Goal: Task Accomplishment & Management: Use online tool/utility

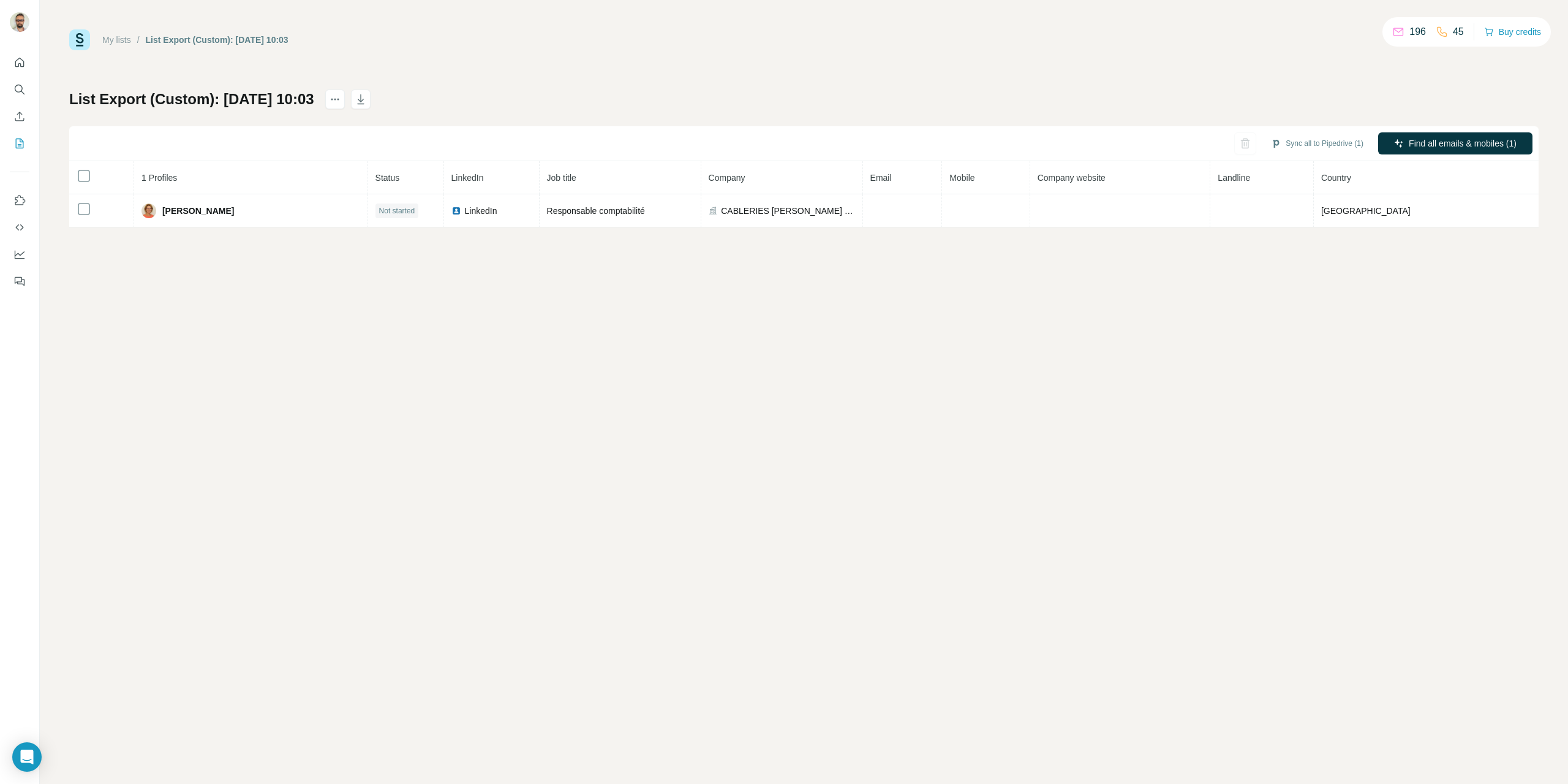
click at [125, 39] on link "My lists" at bounding box center [117, 39] width 29 height 10
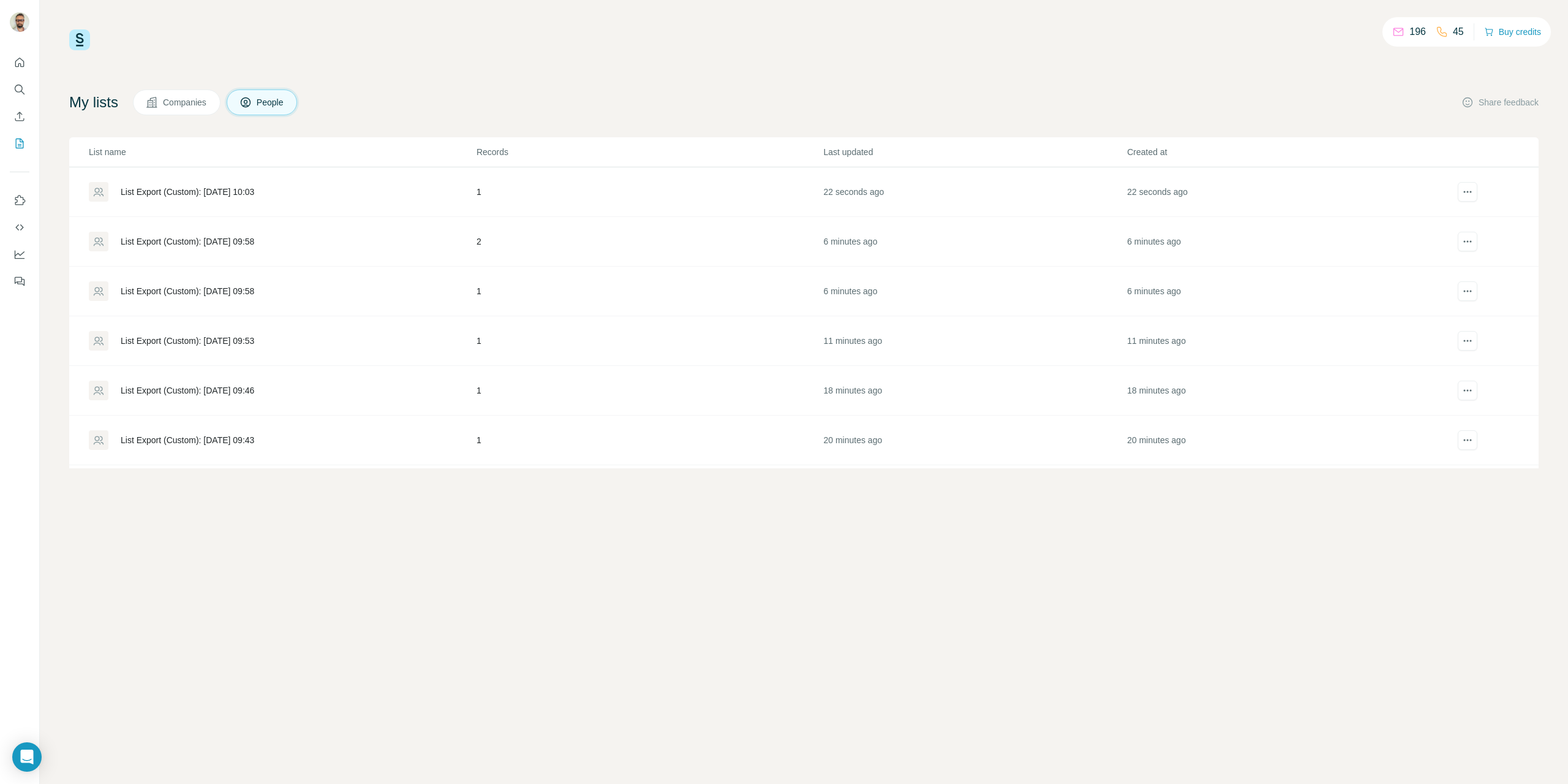
click at [223, 189] on div "List Export (Custom): [DATE] 10:03" at bounding box center [187, 191] width 133 height 12
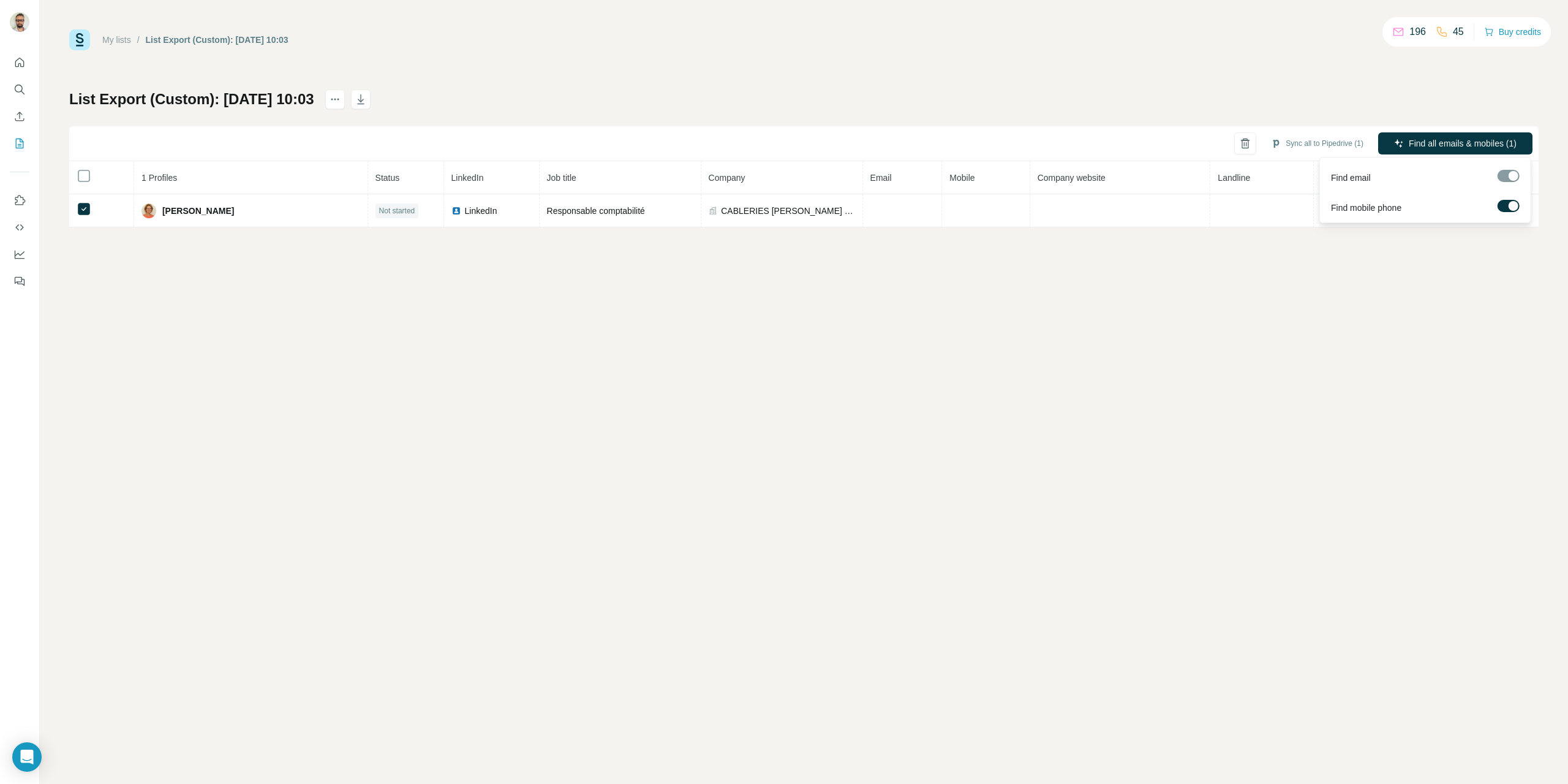
click at [1508, 206] on label at bounding box center [1509, 205] width 22 height 12
click at [1352, 141] on button "Sync all to Pipedrive (1)" at bounding box center [1359, 143] width 109 height 18
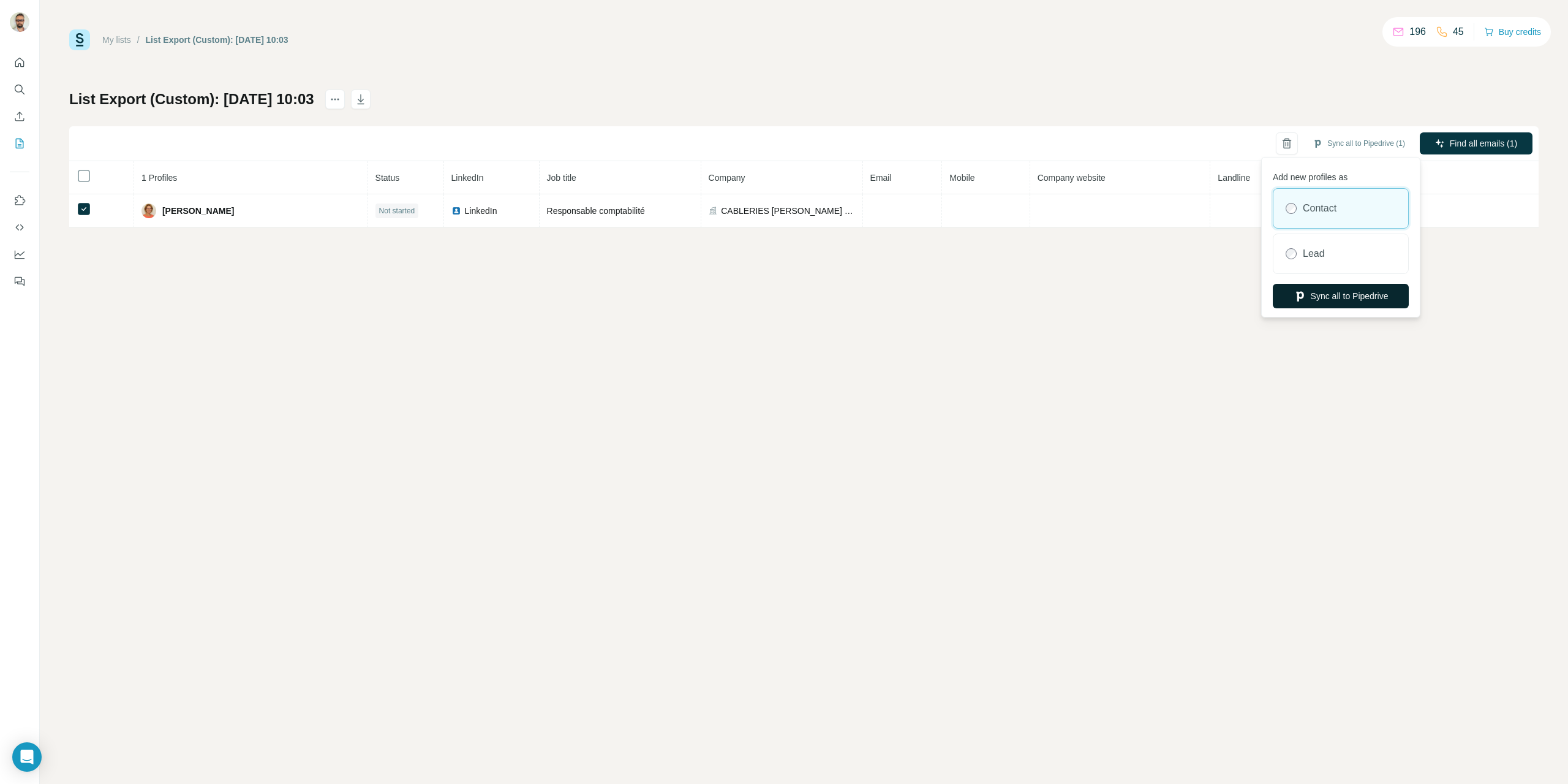
click at [1325, 296] on button "Sync all to Pipedrive" at bounding box center [1342, 297] width 136 height 25
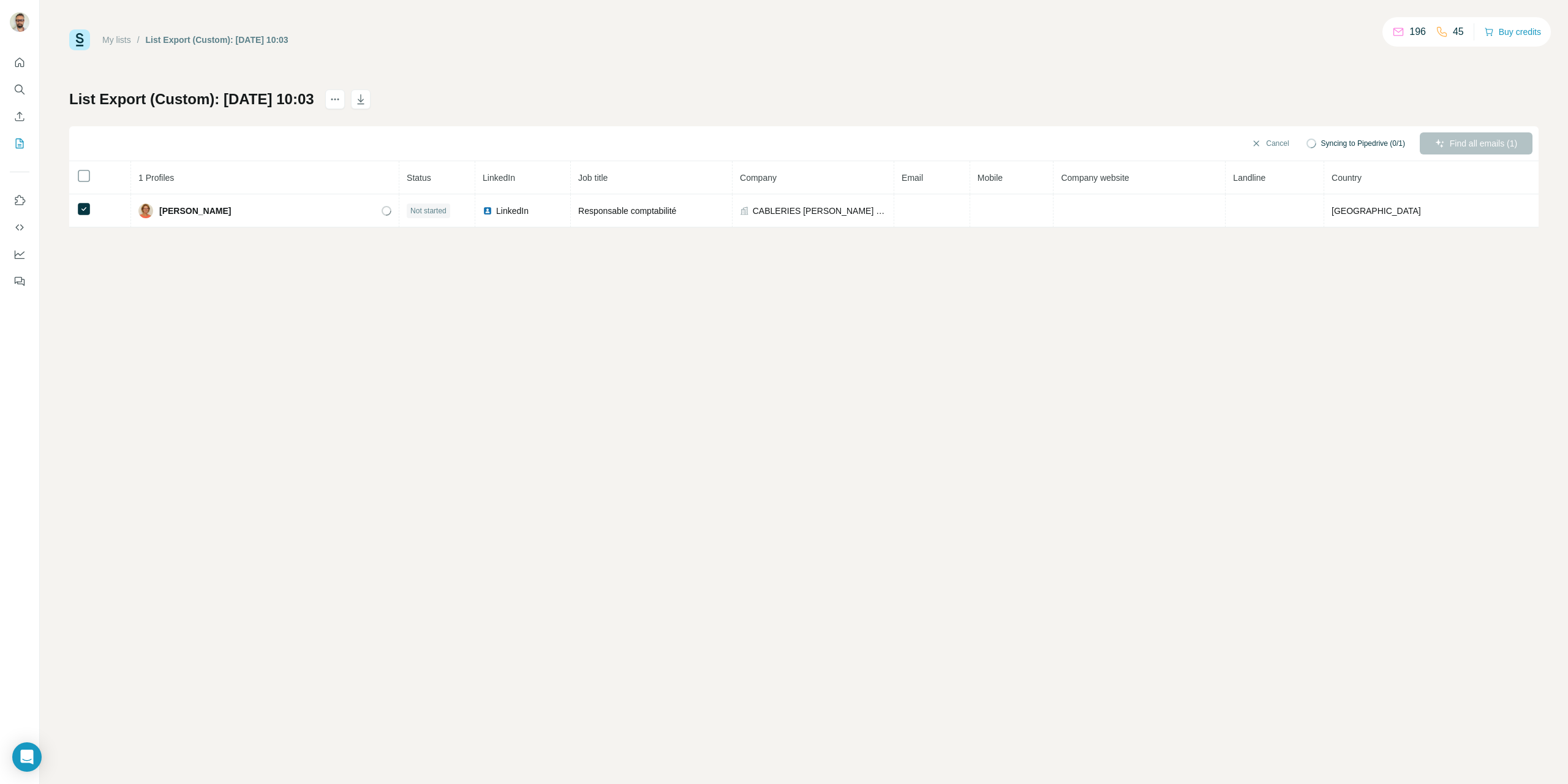
click at [106, 41] on link "My lists" at bounding box center [117, 39] width 29 height 10
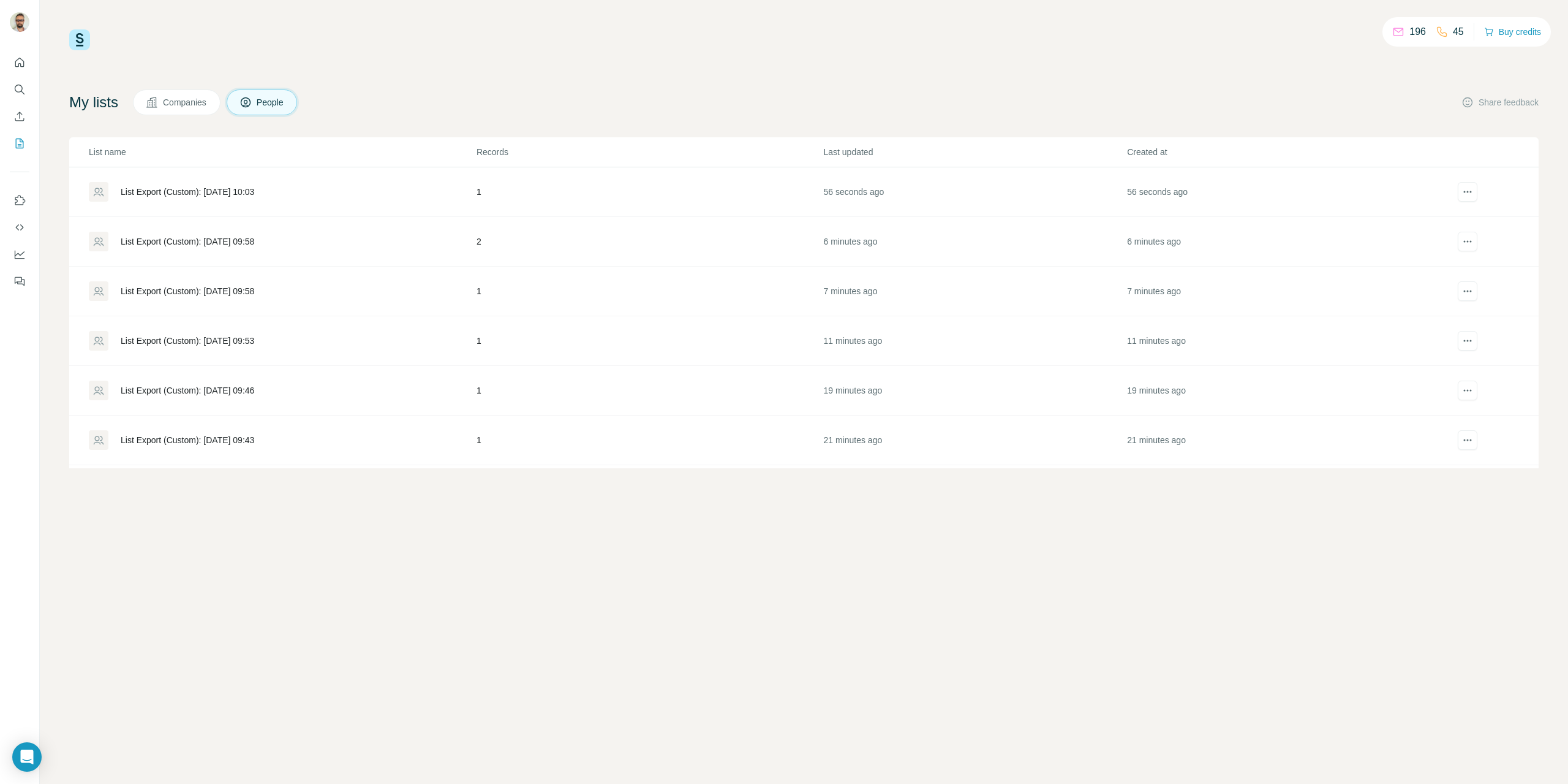
click at [217, 242] on div "List Export (Custom): [DATE] 09:58" at bounding box center [187, 241] width 133 height 12
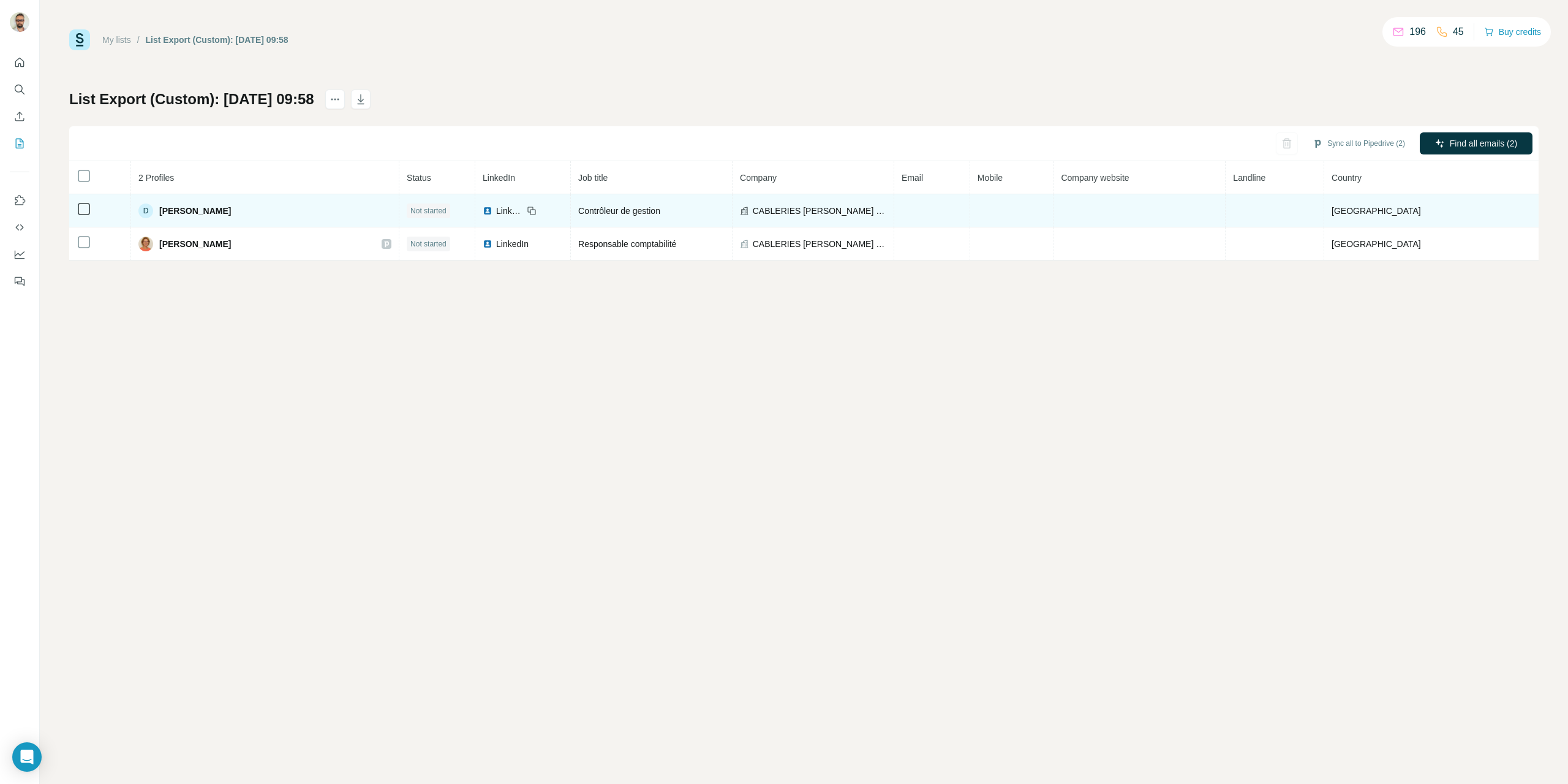
click at [76, 200] on td at bounding box center [100, 210] width 61 height 33
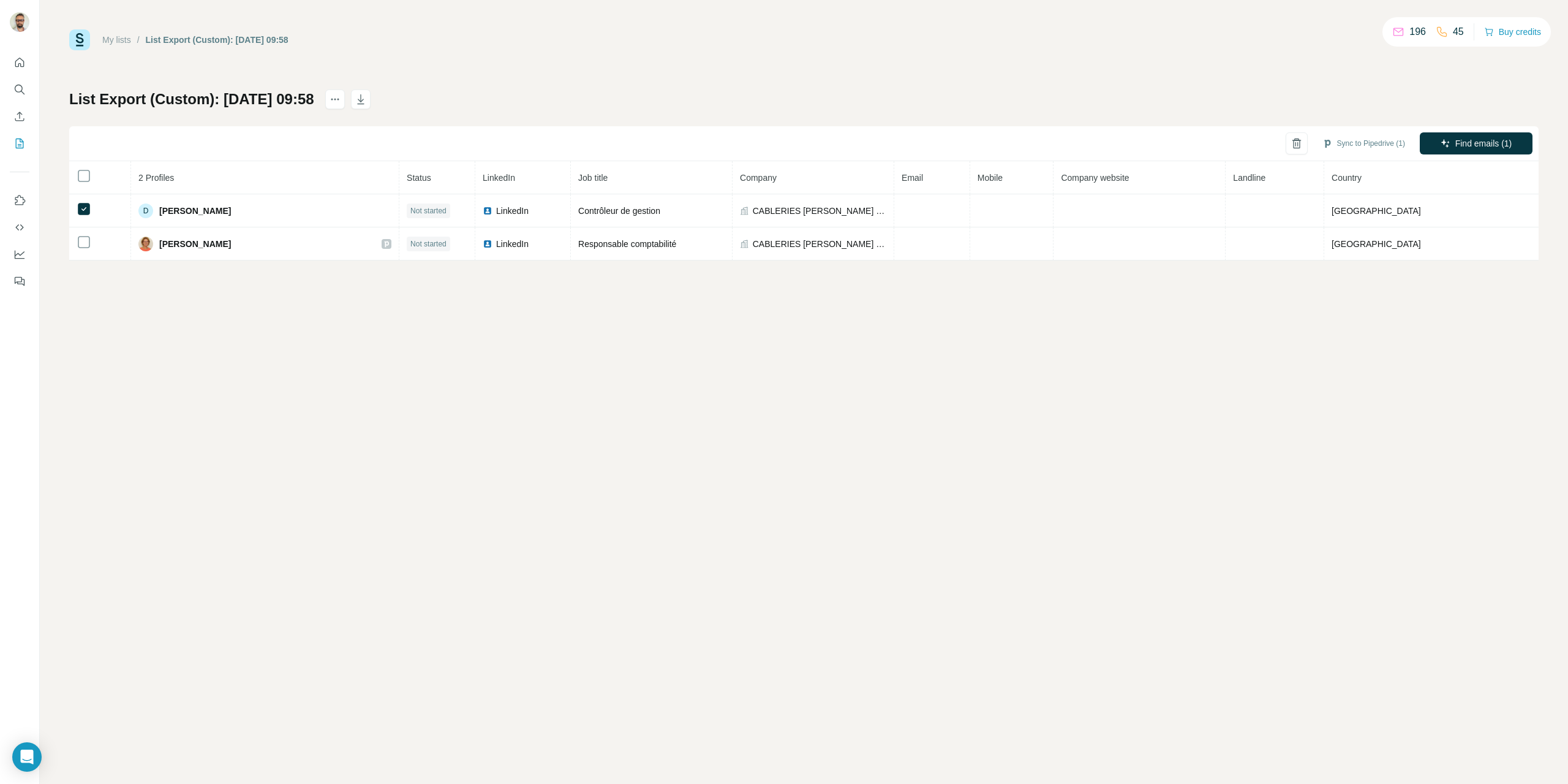
click at [1342, 153] on div "Sync to Pipedrive (1)" at bounding box center [1364, 143] width 100 height 22
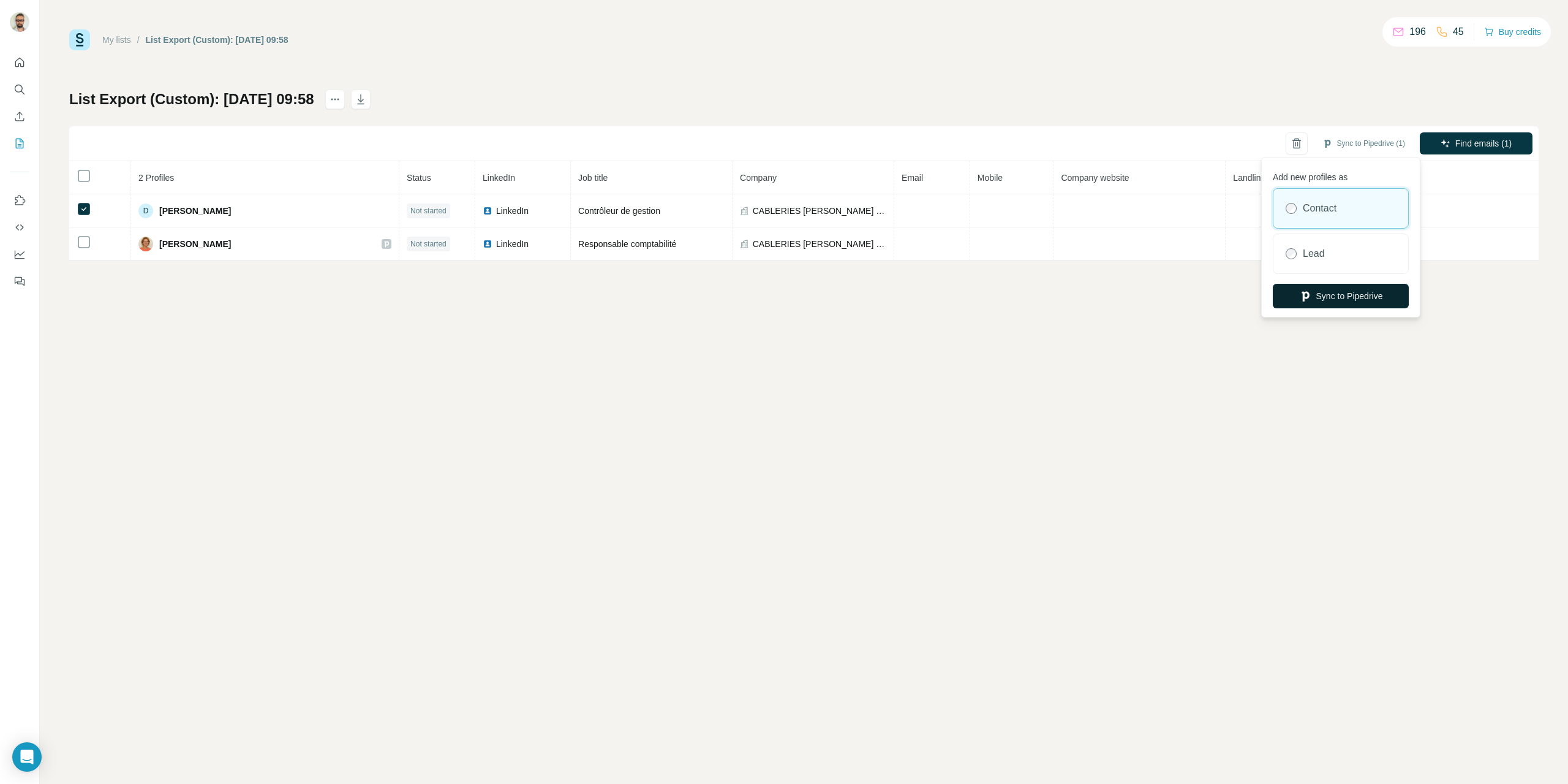
click at [1328, 288] on button "Sync to Pipedrive" at bounding box center [1342, 297] width 136 height 25
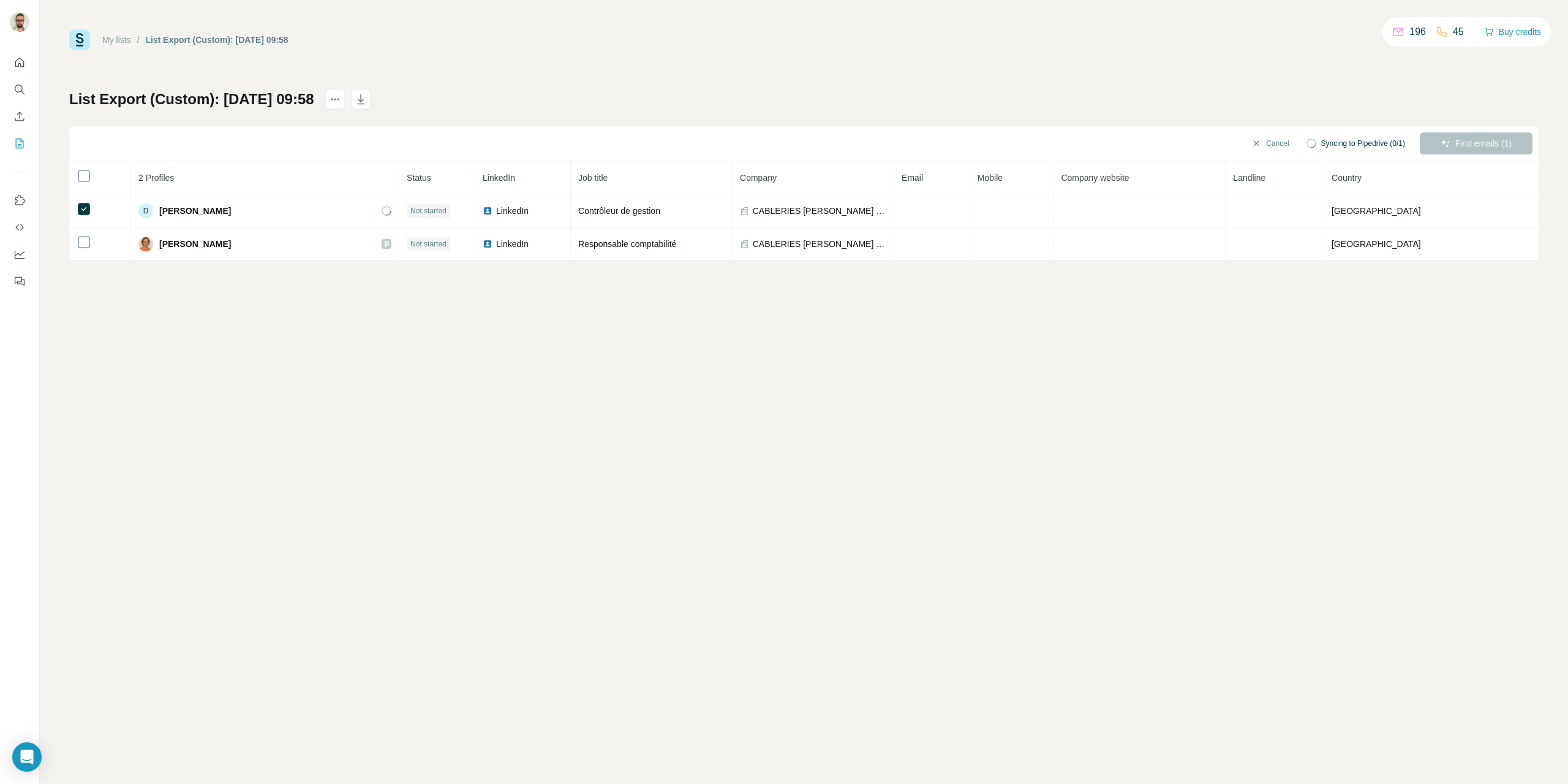
click at [121, 37] on link "My lists" at bounding box center [117, 39] width 29 height 10
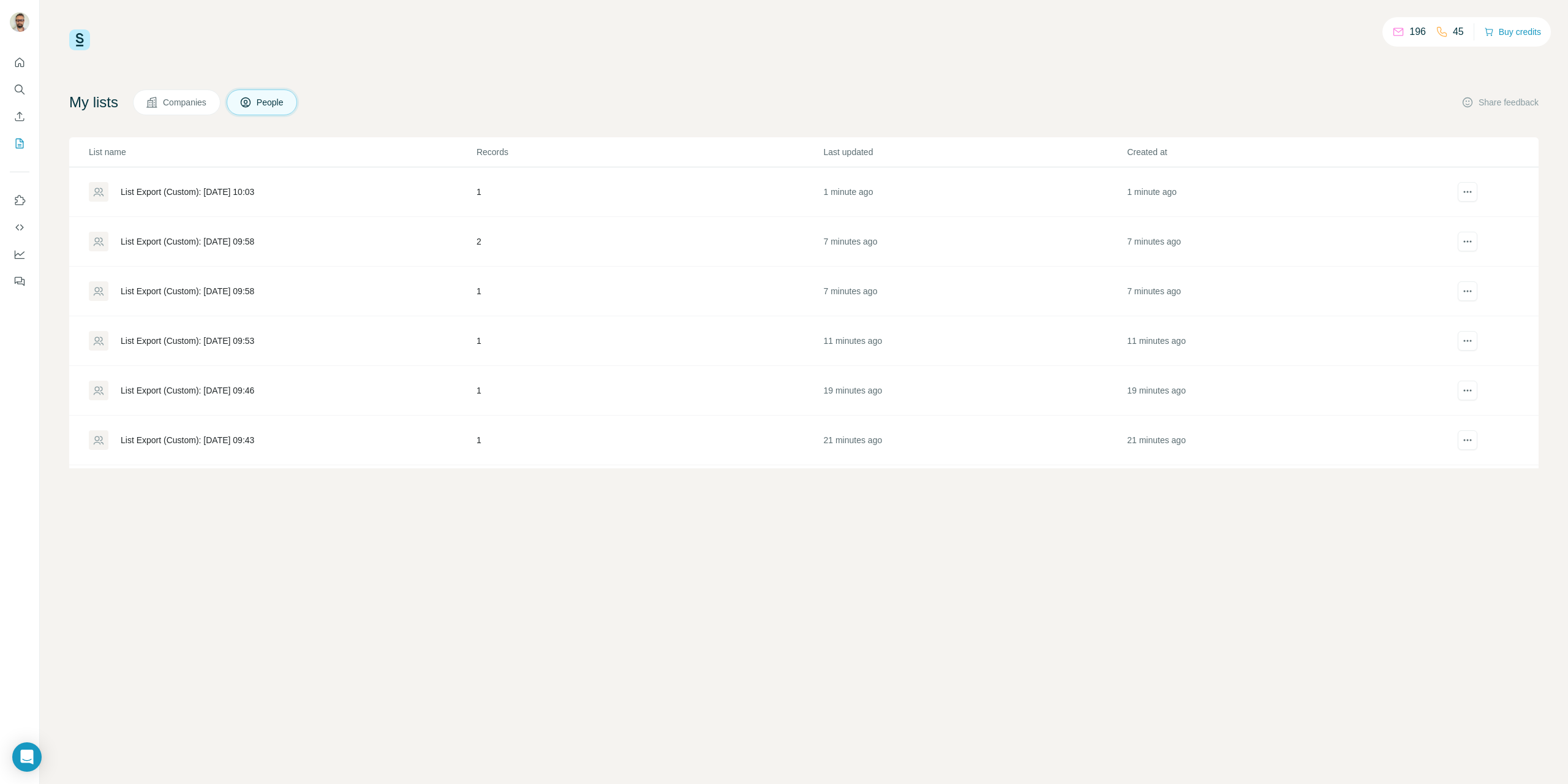
click at [222, 283] on div "List Export (Custom): [DATE] 09:58" at bounding box center [282, 291] width 387 height 19
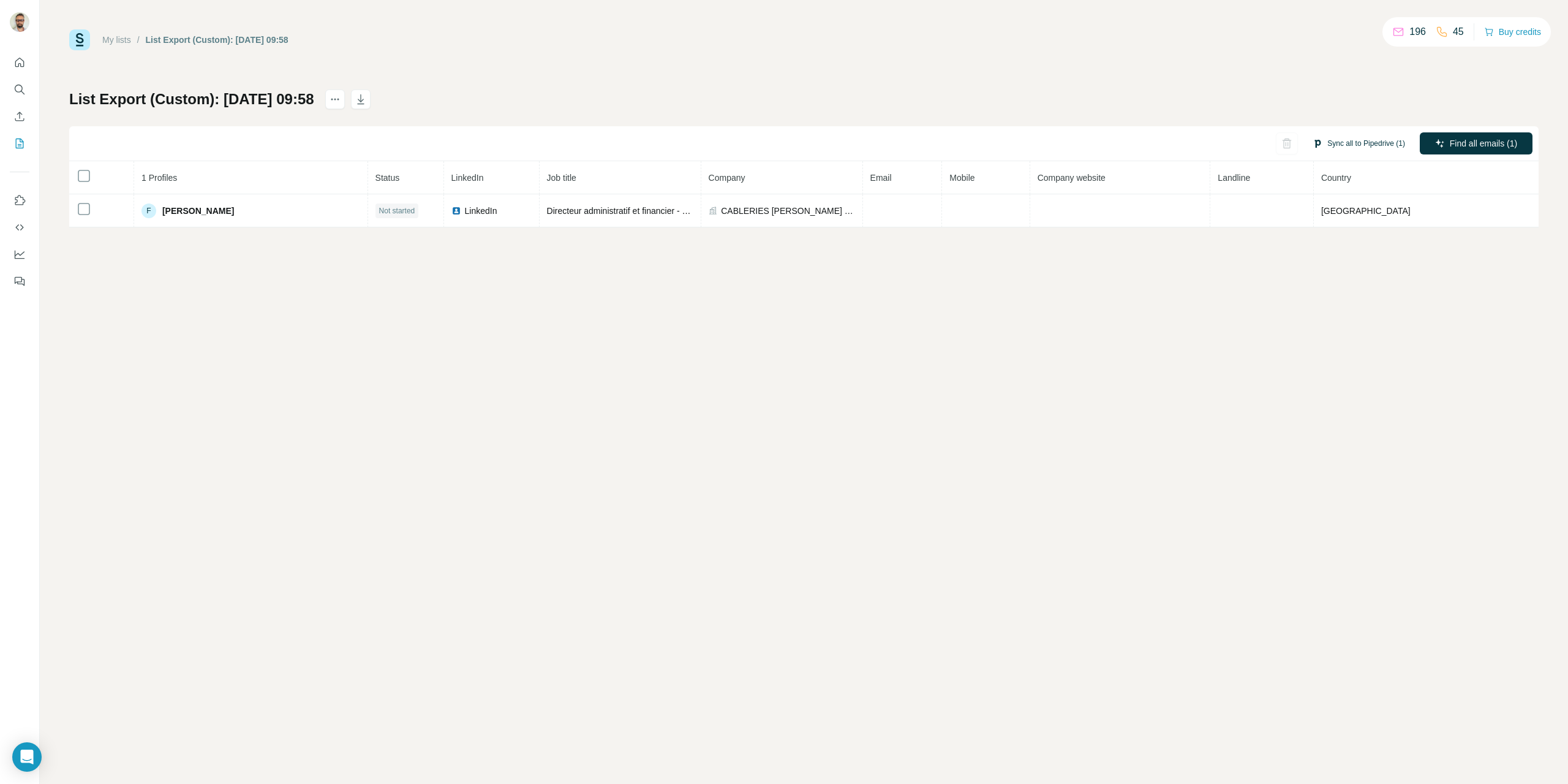
click at [1352, 140] on button "Sync all to Pipedrive (1)" at bounding box center [1359, 143] width 109 height 18
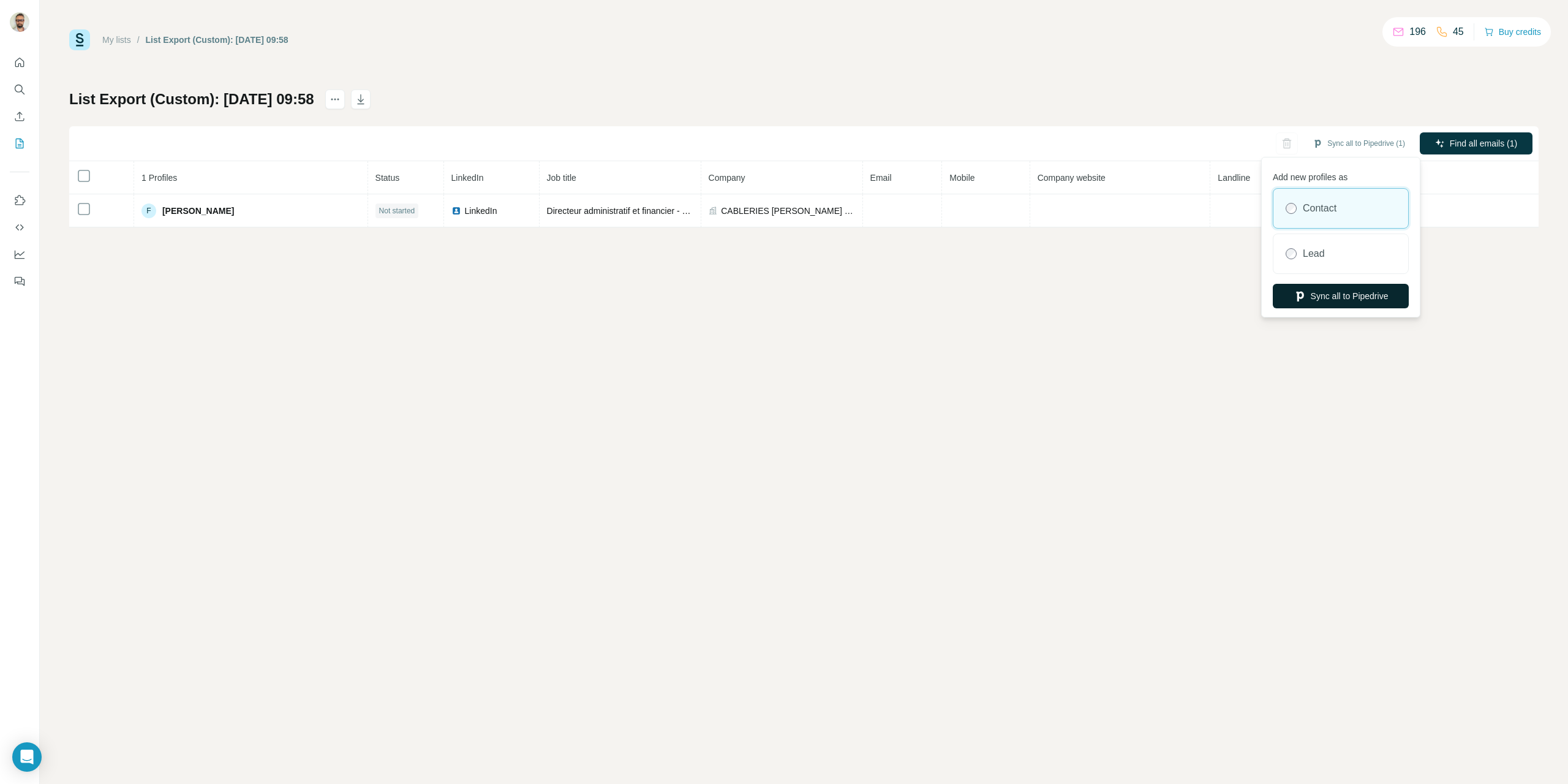
click at [1325, 294] on button "Sync all to Pipedrive" at bounding box center [1342, 297] width 136 height 25
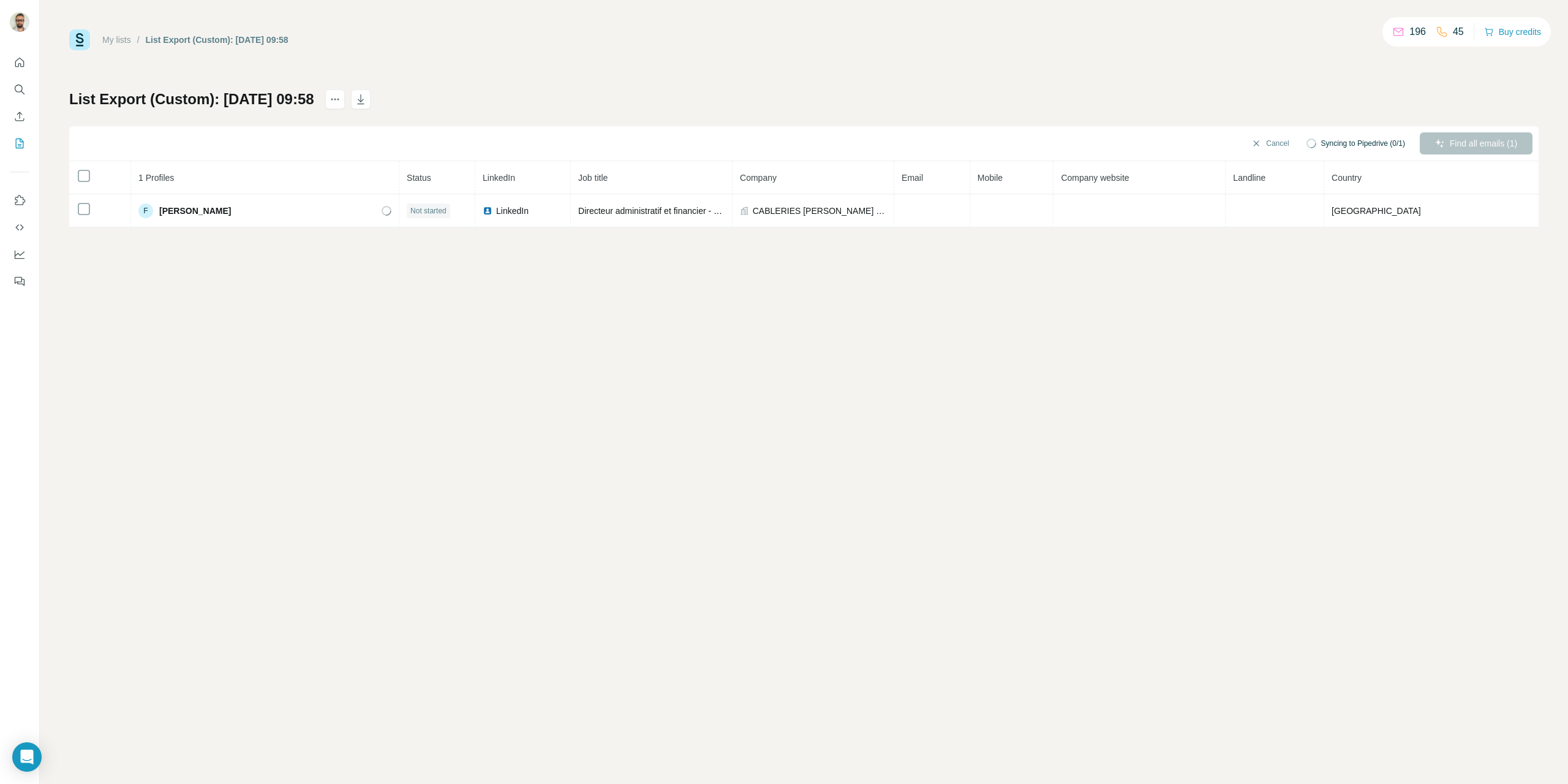
click at [125, 37] on link "My lists" at bounding box center [117, 39] width 29 height 10
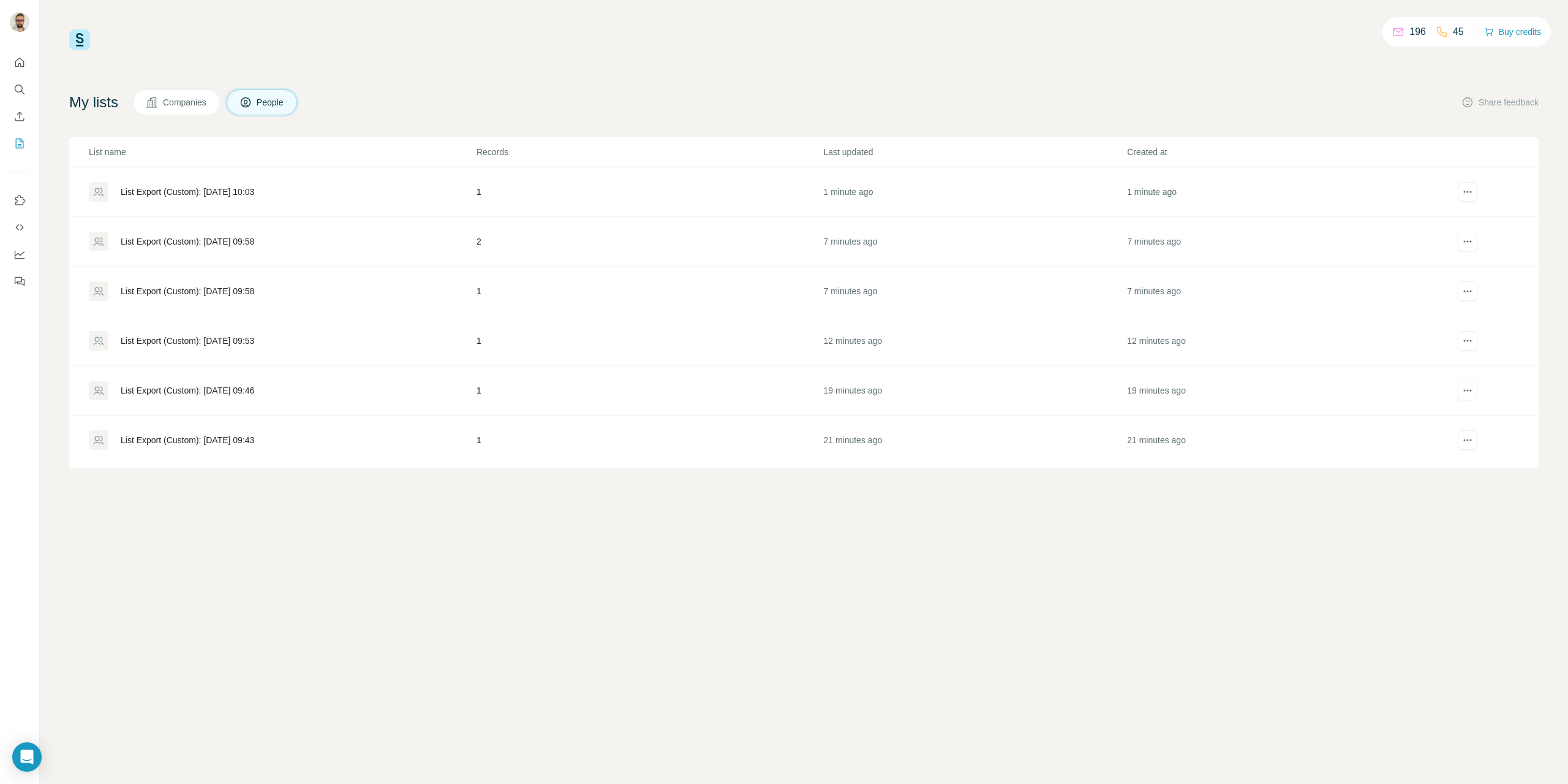
click at [175, 340] on div "List Export (Custom): [DATE] 09:53" at bounding box center [187, 341] width 133 height 12
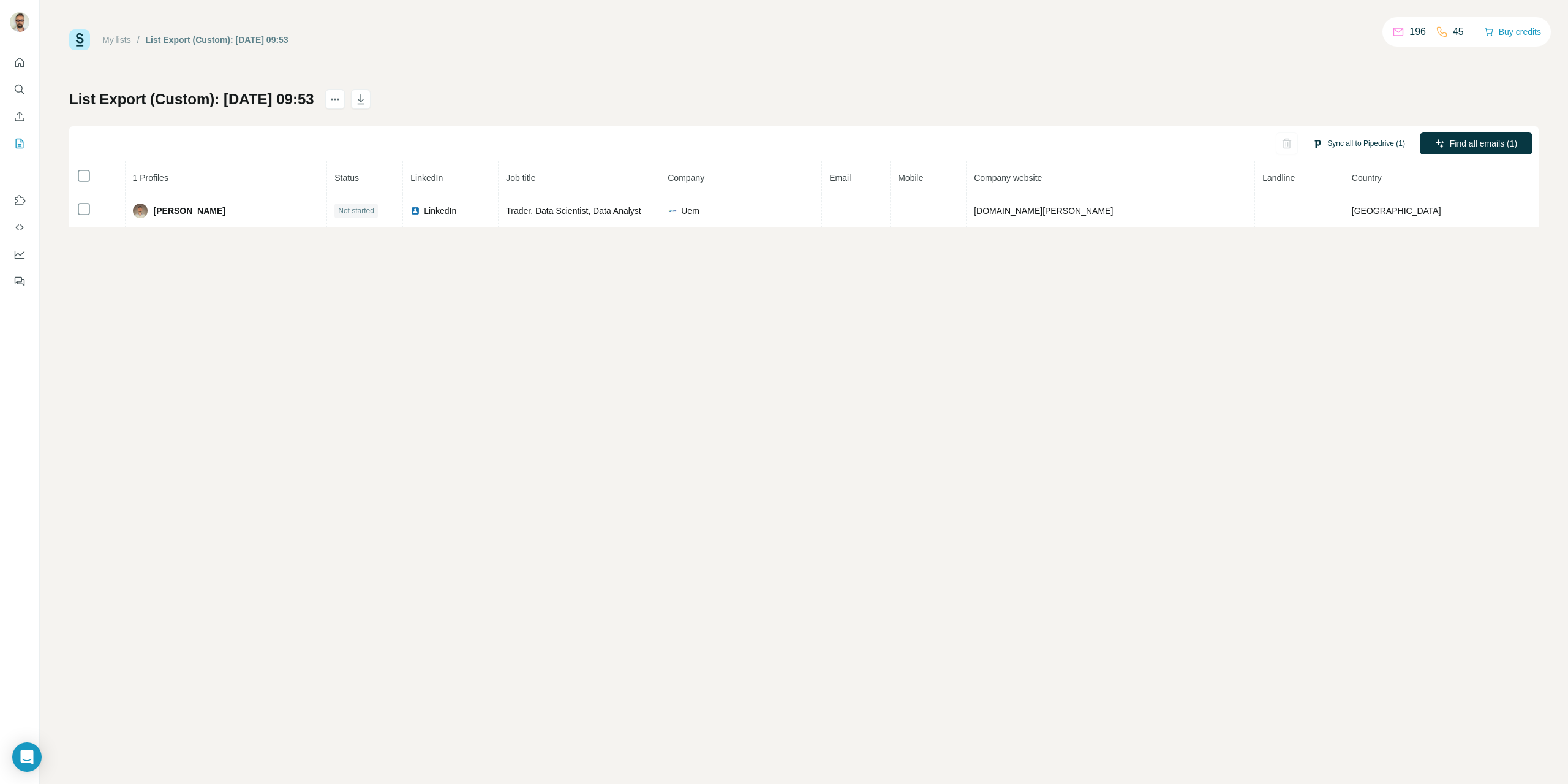
click at [1346, 146] on button "Sync all to Pipedrive (1)" at bounding box center [1359, 143] width 109 height 18
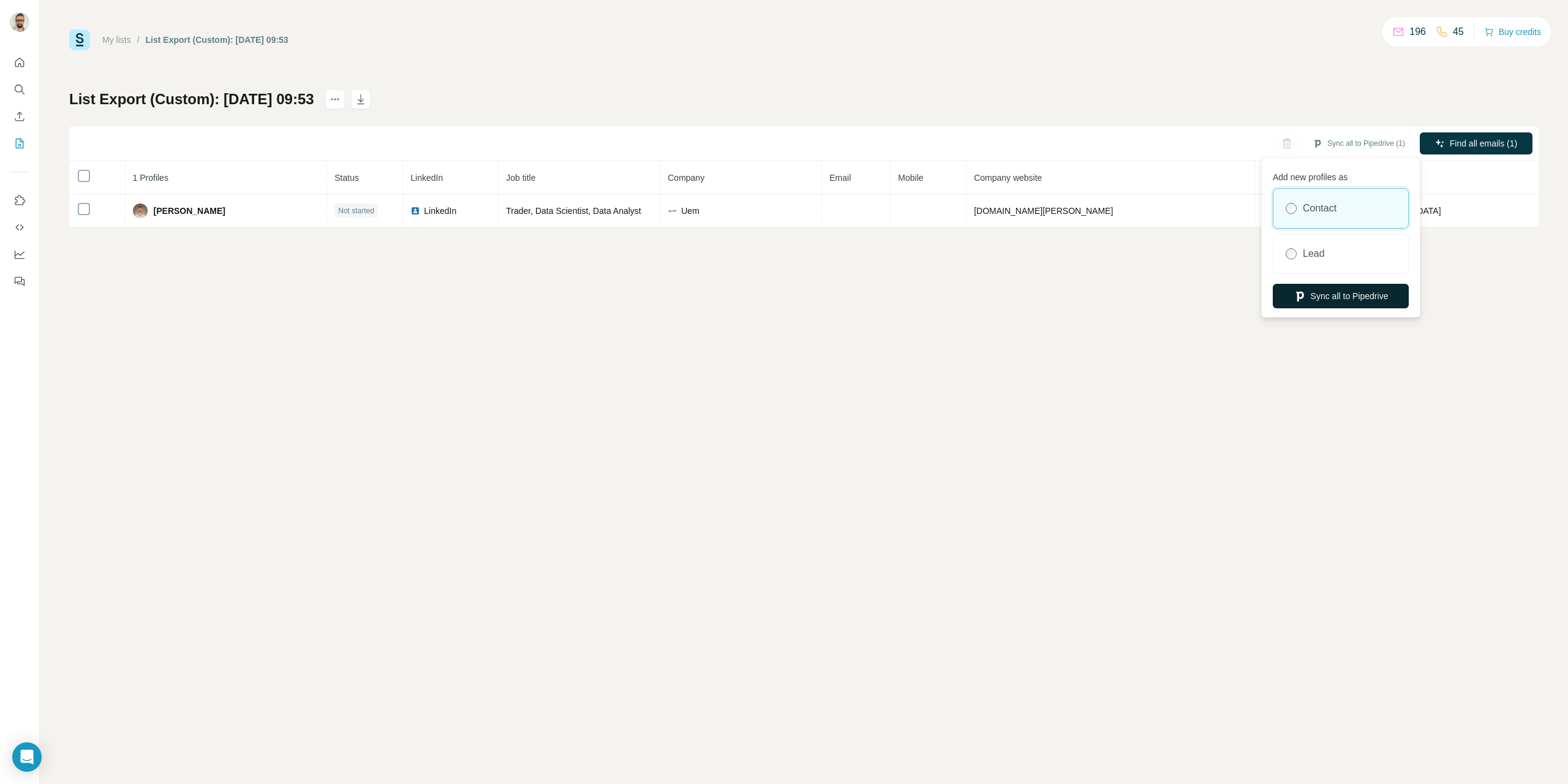
click at [1305, 294] on button "Sync all to Pipedrive" at bounding box center [1342, 297] width 136 height 25
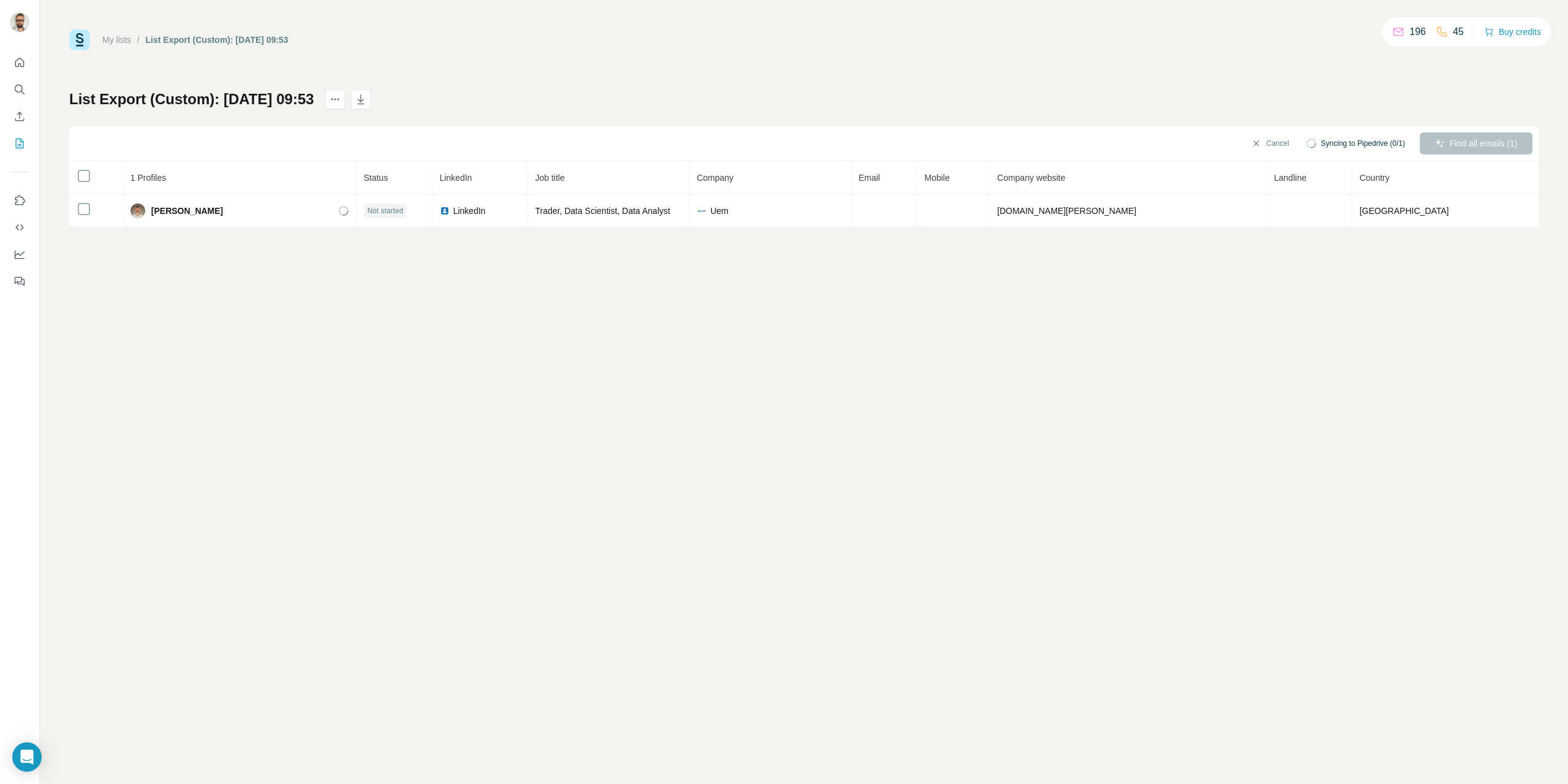
click at [118, 38] on link "My lists" at bounding box center [117, 39] width 29 height 10
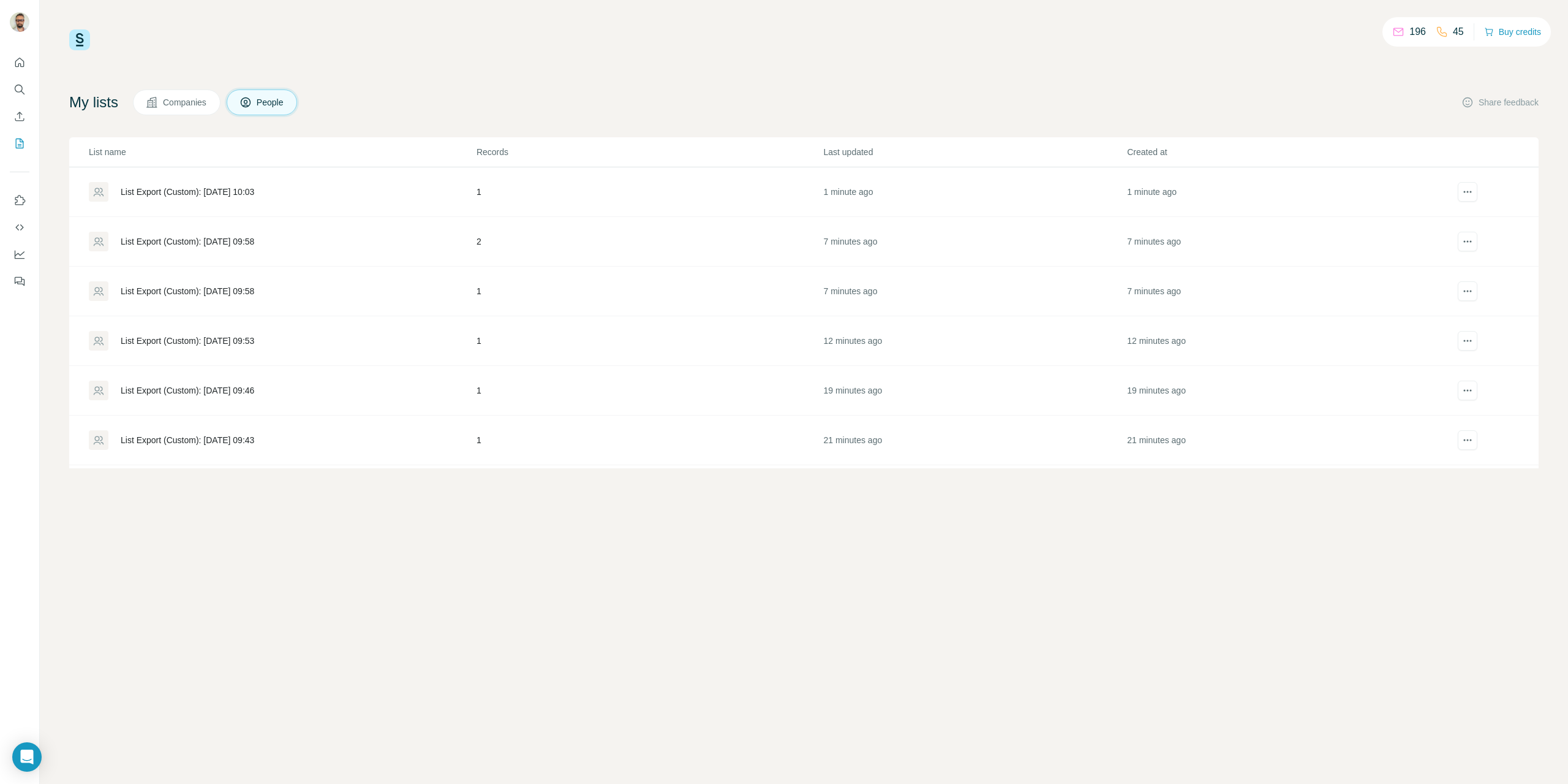
click at [177, 385] on div "List Export (Custom): [DATE] 09:46" at bounding box center [187, 390] width 133 height 12
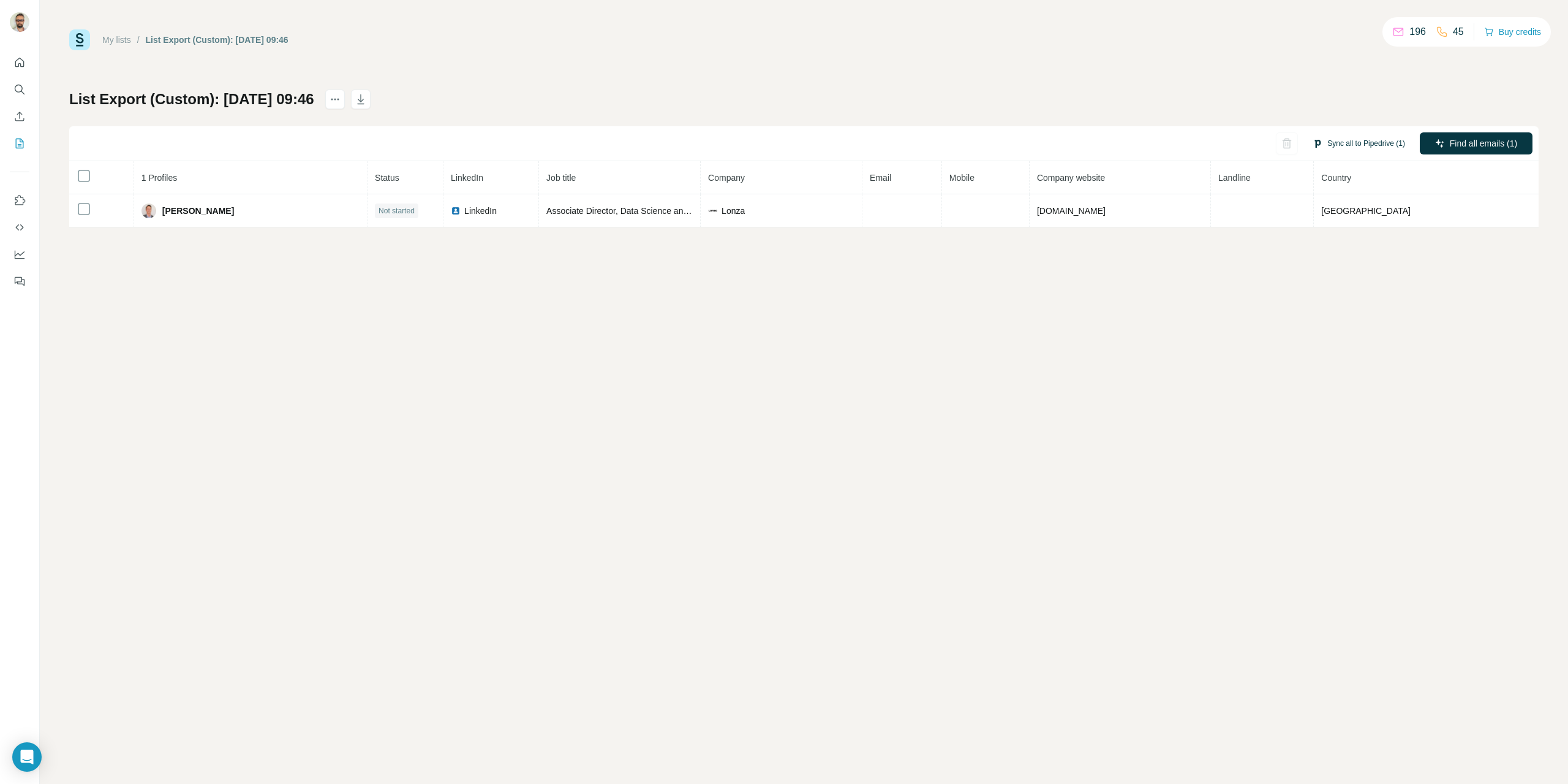
click at [1336, 140] on button "Sync all to Pipedrive (1)" at bounding box center [1359, 143] width 109 height 18
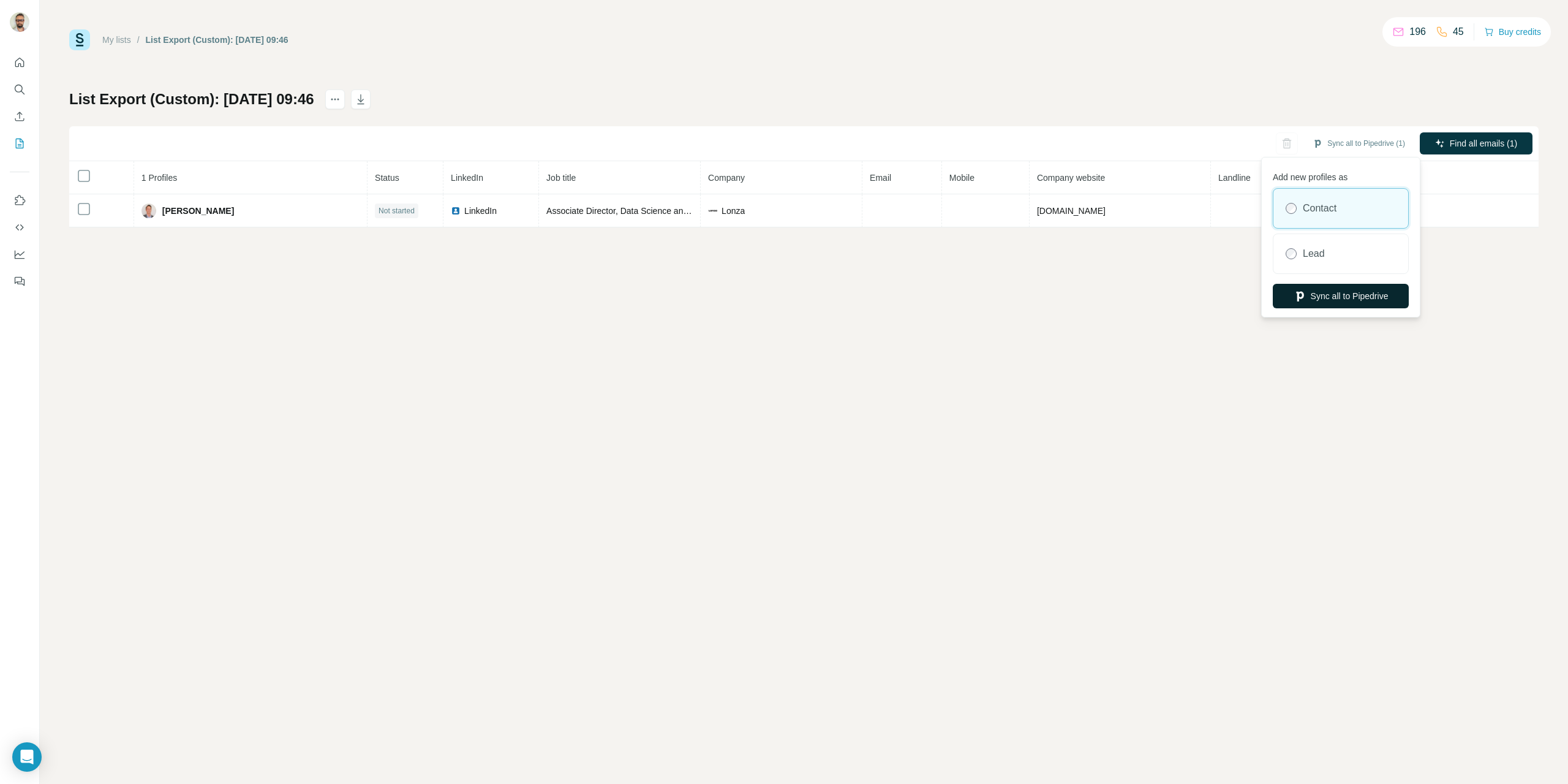
click at [1319, 295] on button "Sync all to Pipedrive" at bounding box center [1342, 297] width 136 height 25
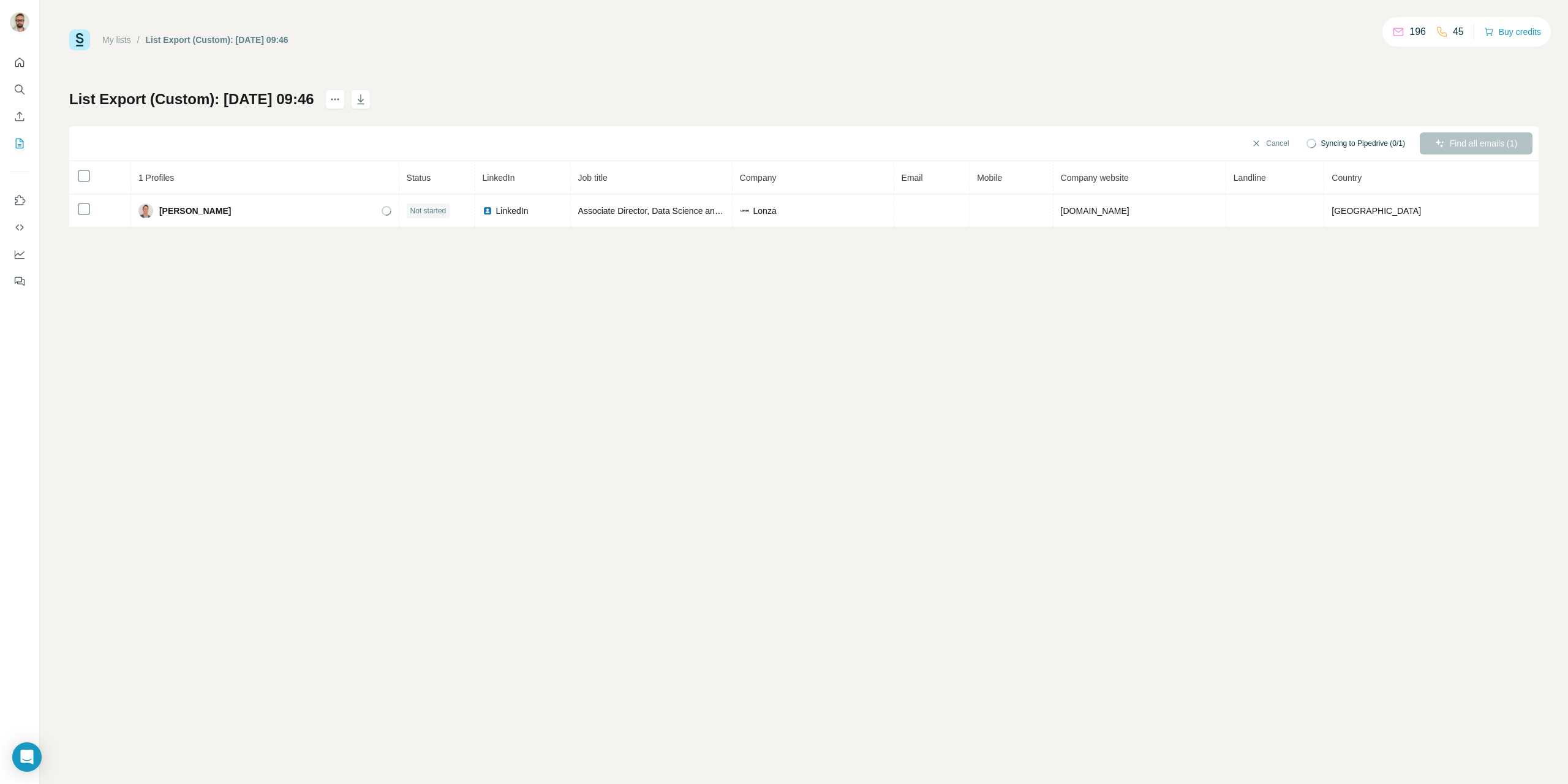
click at [107, 39] on link "My lists" at bounding box center [117, 39] width 29 height 10
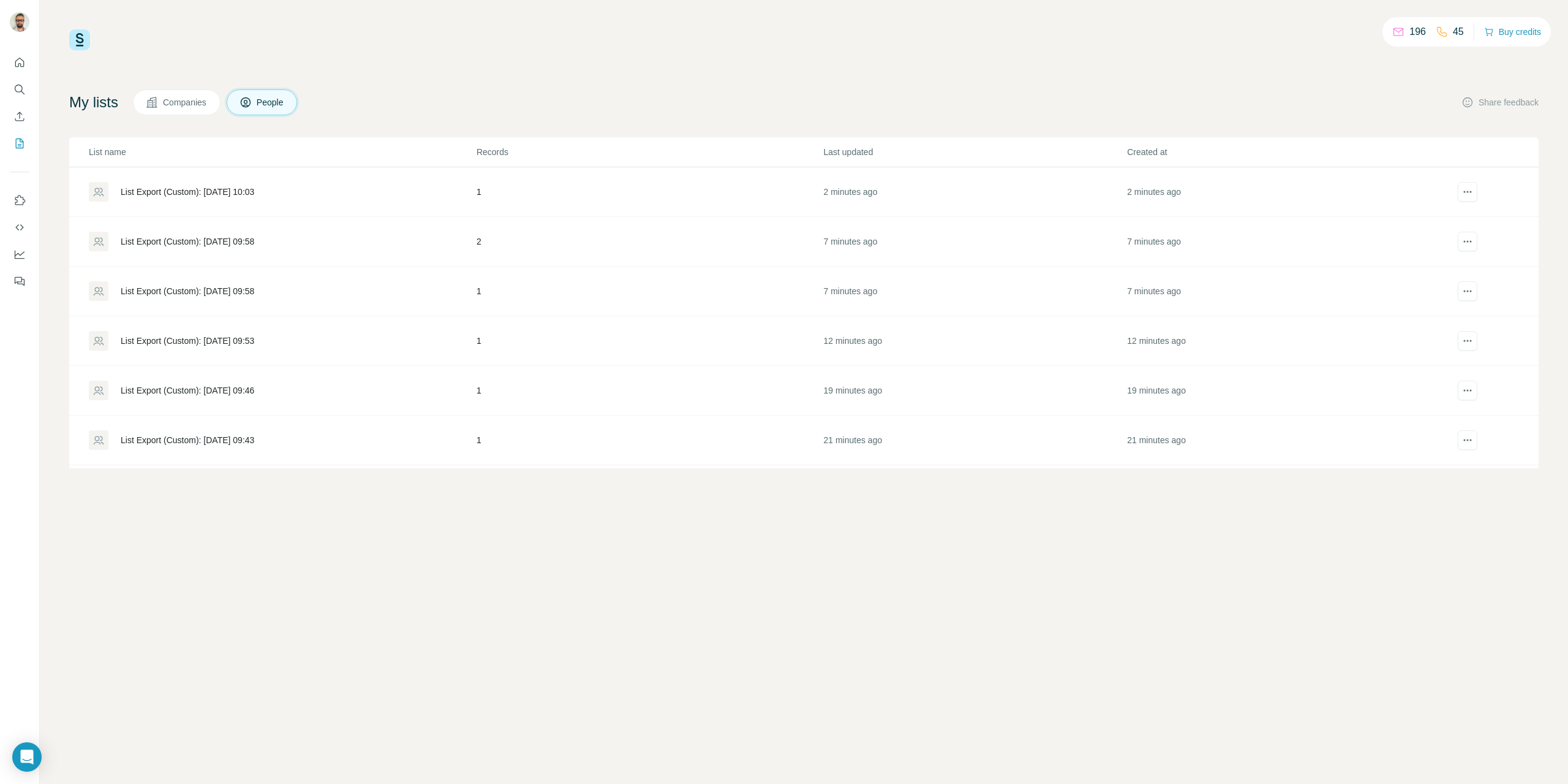
click at [165, 441] on div "List Export (Custom): [DATE] 09:43" at bounding box center [187, 440] width 133 height 12
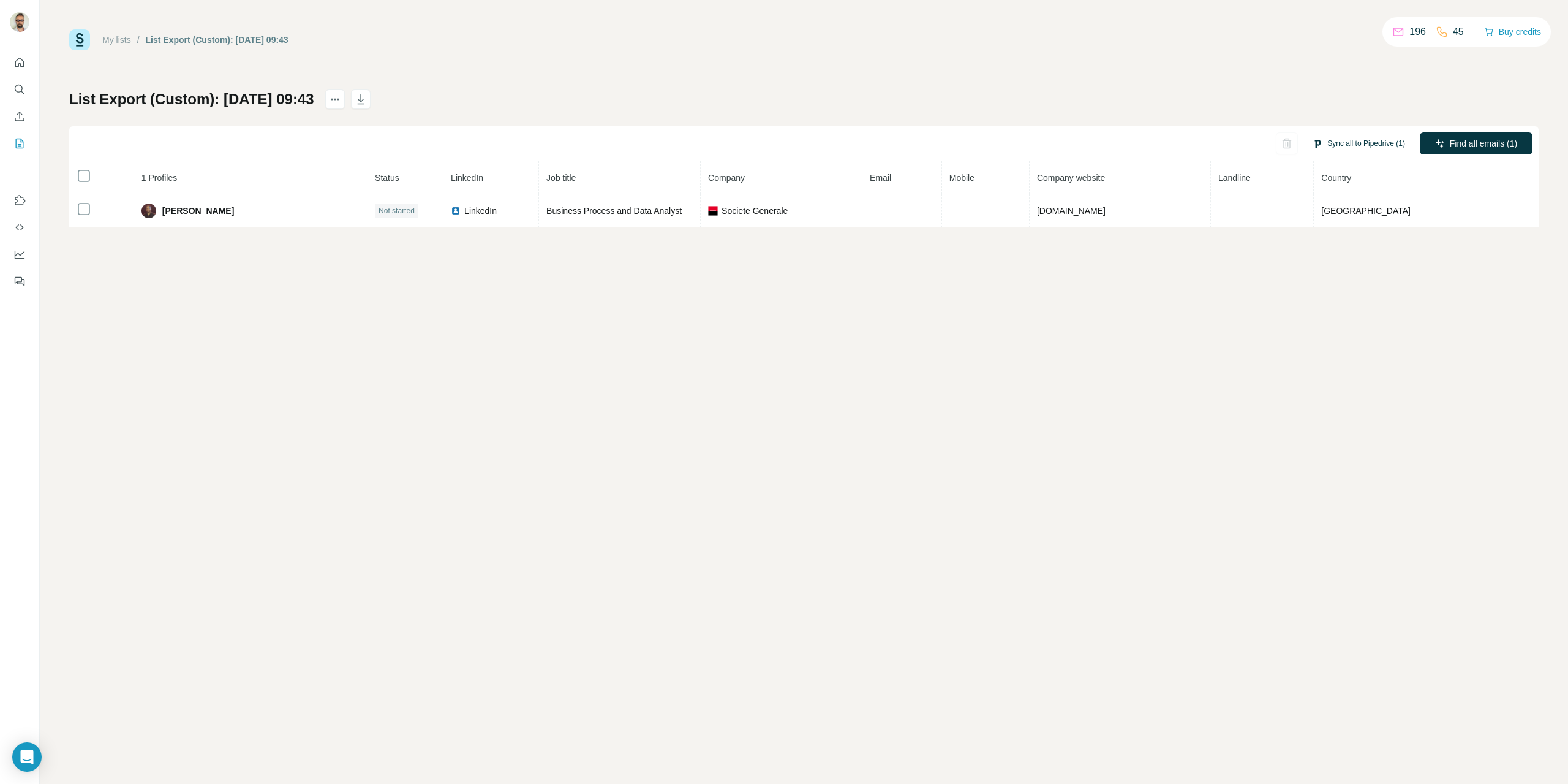
click at [1355, 138] on button "Sync all to Pipedrive (1)" at bounding box center [1359, 143] width 109 height 18
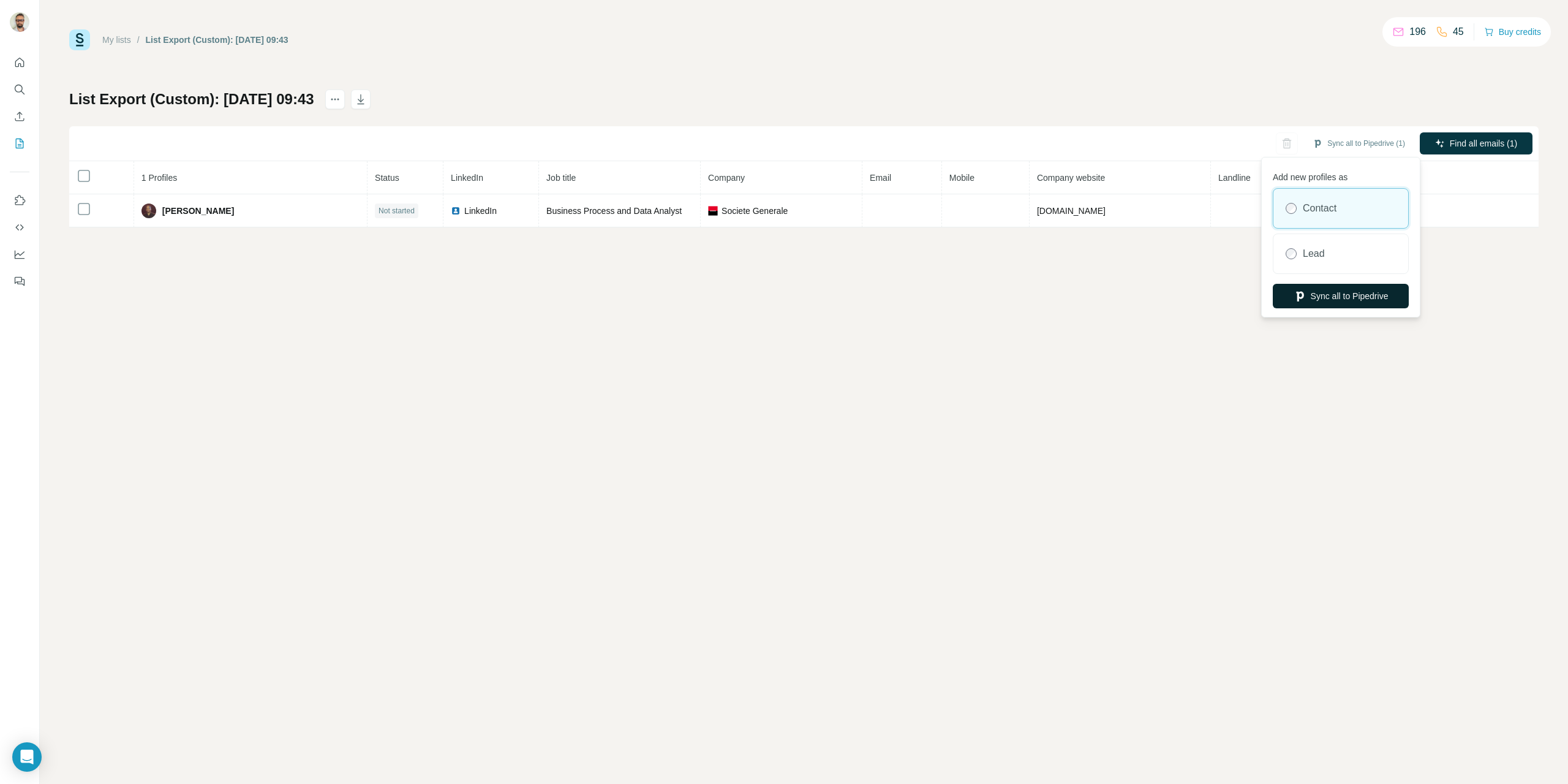
click at [1307, 292] on button "Sync all to Pipedrive" at bounding box center [1342, 297] width 136 height 25
